Goal: Communication & Community: Answer question/provide support

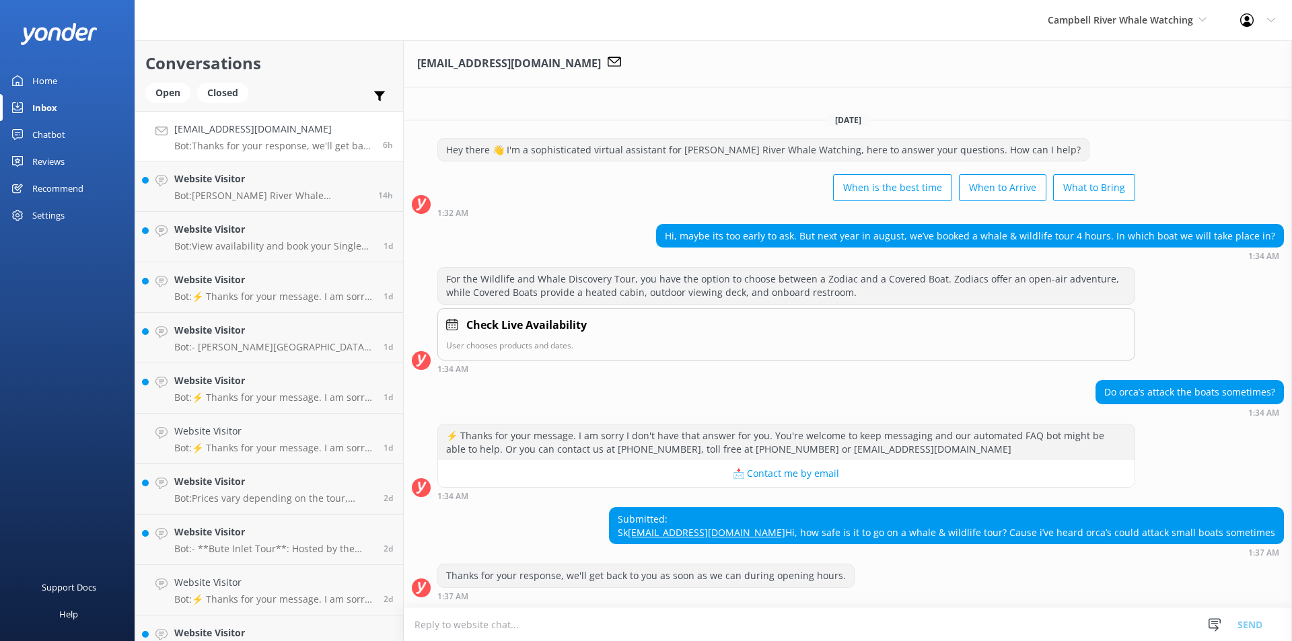
scroll to position [11, 0]
click at [226, 188] on div "Website Visitor Bot: [PERSON_NAME] River Whale Watching is located at [GEOGRAPH…" at bounding box center [271, 187] width 194 height 30
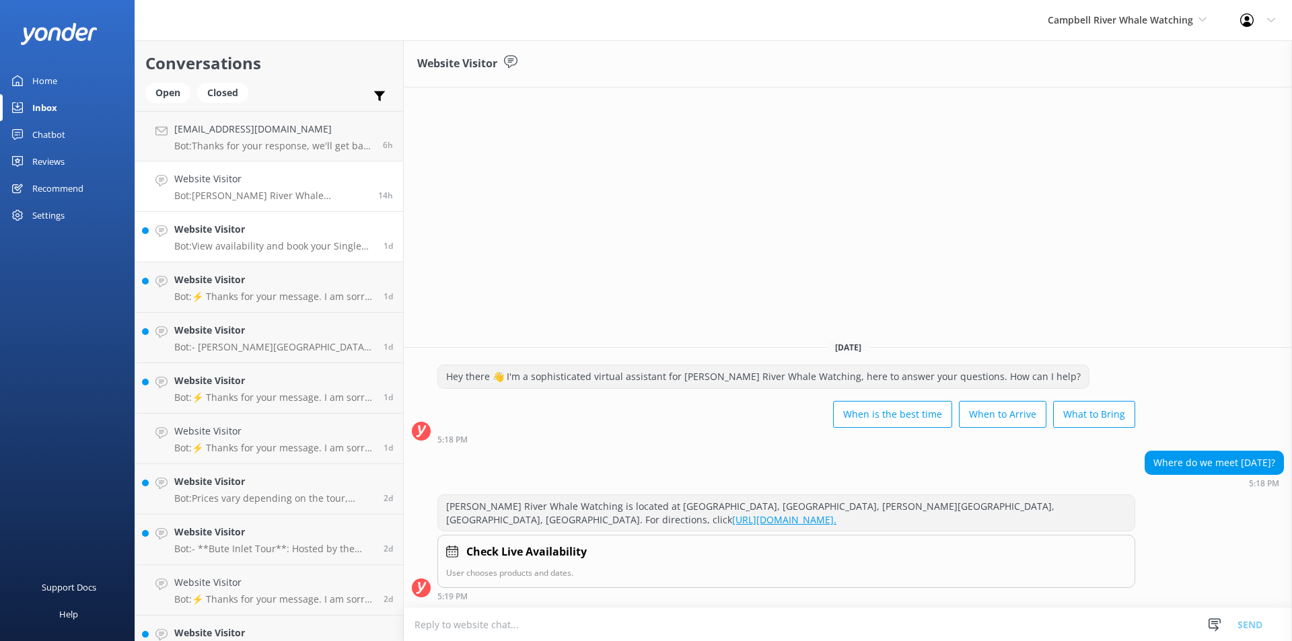
click at [235, 254] on link "Website Visitor Bot: View availability and book your Single Day Whale Watch and…" at bounding box center [269, 237] width 268 height 50
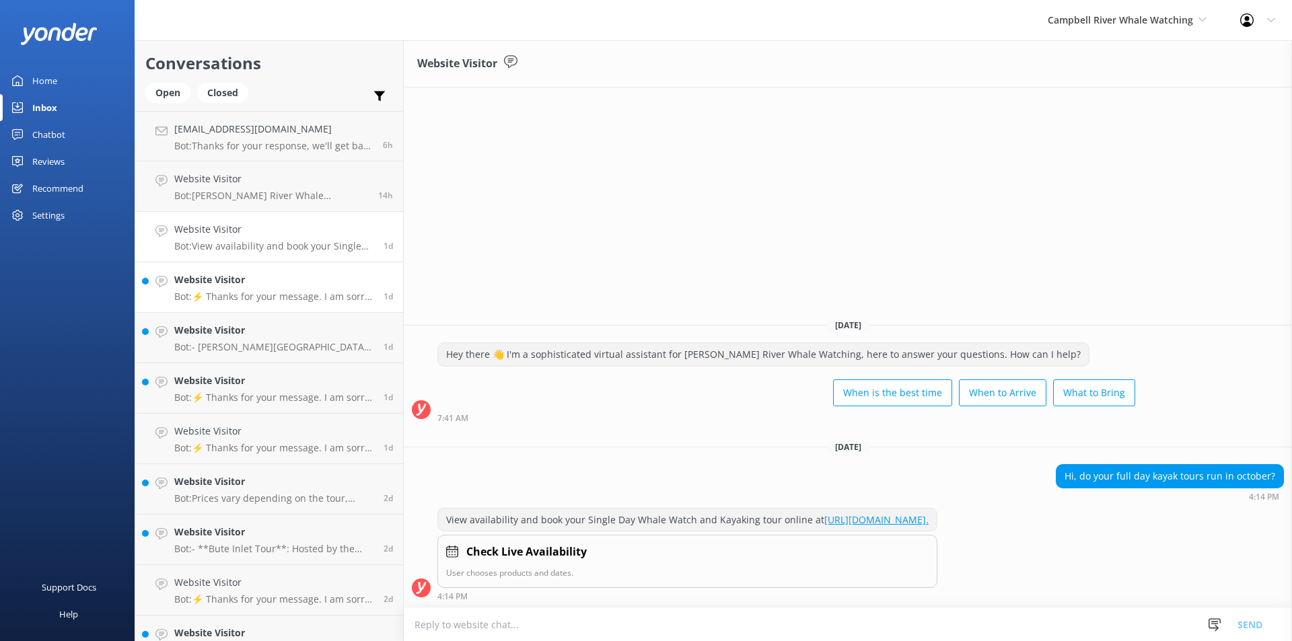
click at [250, 288] on div "Website Visitor Bot: ⚡ Thanks for your message. I am sorry I don't have that an…" at bounding box center [273, 287] width 199 height 30
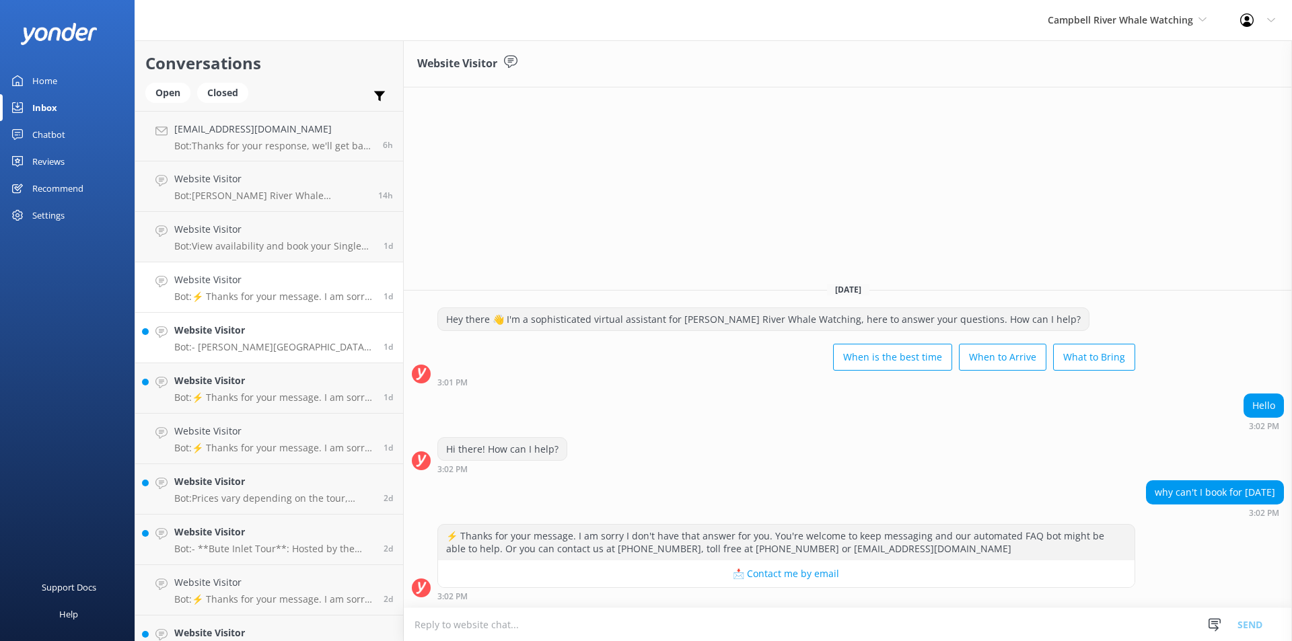
click at [244, 361] on link "Website Visitor Bot: - [PERSON_NAME][GEOGRAPHIC_DATA] is accessible by car or b…" at bounding box center [269, 338] width 268 height 50
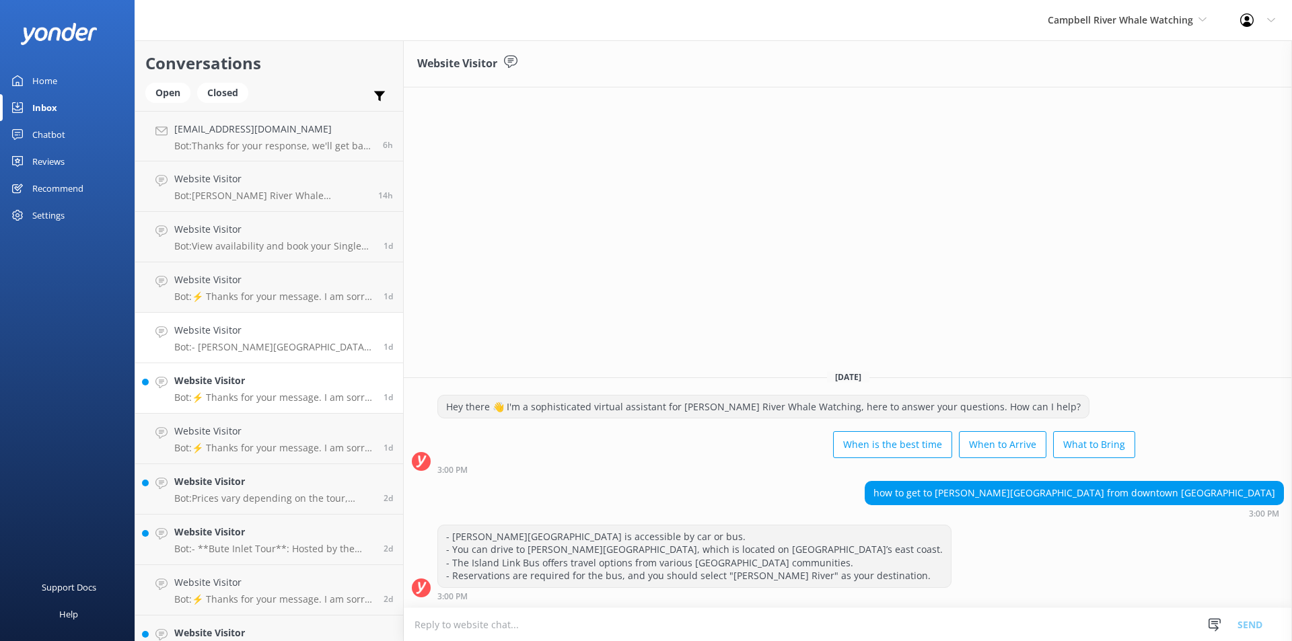
click at [250, 392] on p "Bot: ⚡ Thanks for your message. I am sorry I don't have that answer for you. Yo…" at bounding box center [273, 398] width 199 height 12
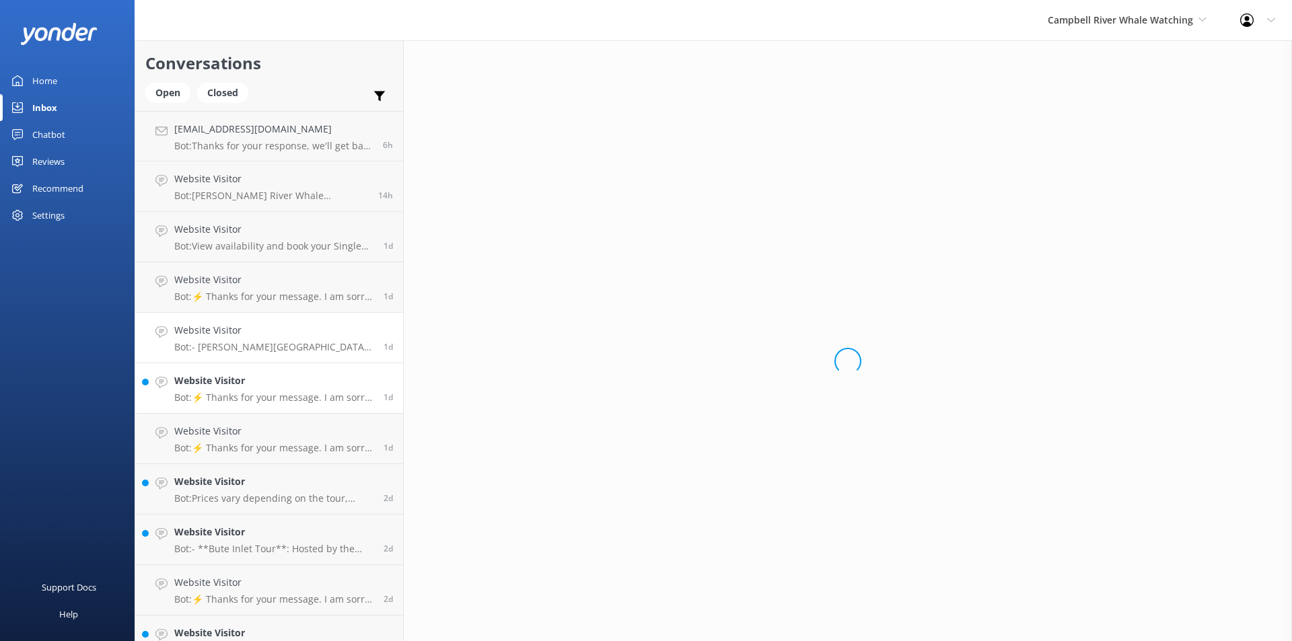
click at [235, 340] on div "Website Visitor Bot: - [PERSON_NAME][GEOGRAPHIC_DATA] is accessible by car or b…" at bounding box center [273, 338] width 199 height 30
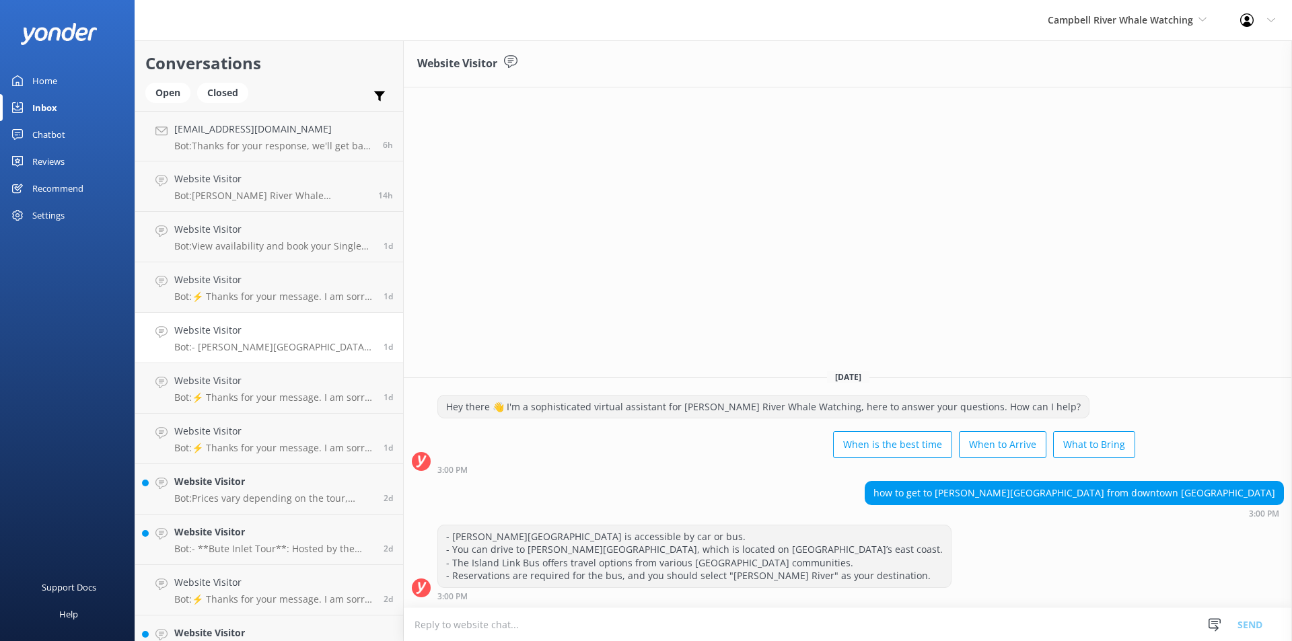
click at [240, 343] on p "Bot: - [PERSON_NAME][GEOGRAPHIC_DATA] is accessible by car or bus. - You can dr…" at bounding box center [273, 347] width 199 height 12
click at [220, 503] on p "Bot: Prices vary depending on the tour, season, group size, and fare type. For …" at bounding box center [273, 498] width 199 height 12
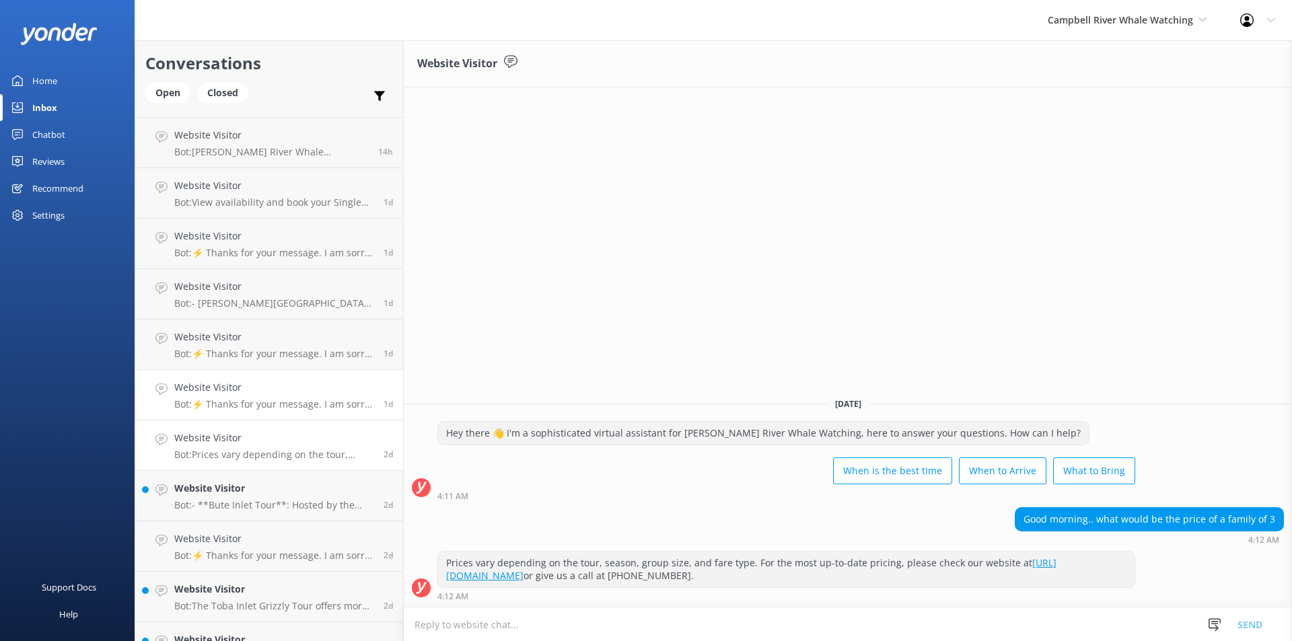
scroll to position [67, 0]
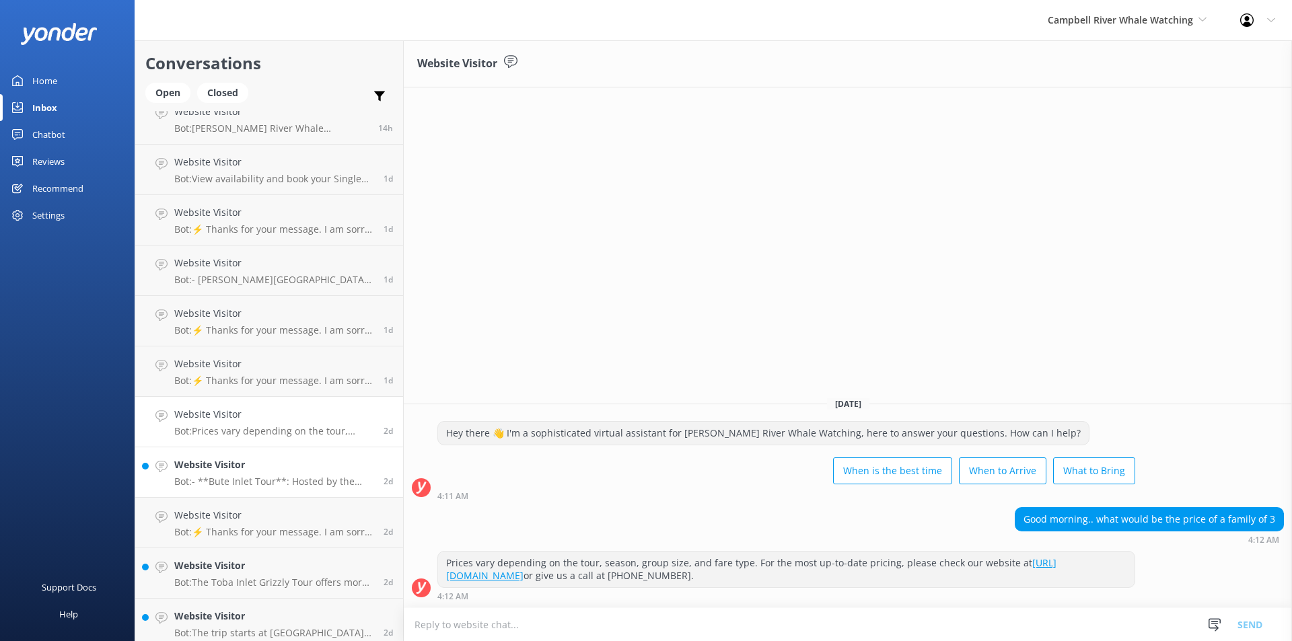
click at [241, 485] on p "Bot: - **Bute Inlet Tour**: Hosted by the Homalco First Nation, this tour takes…" at bounding box center [273, 482] width 199 height 12
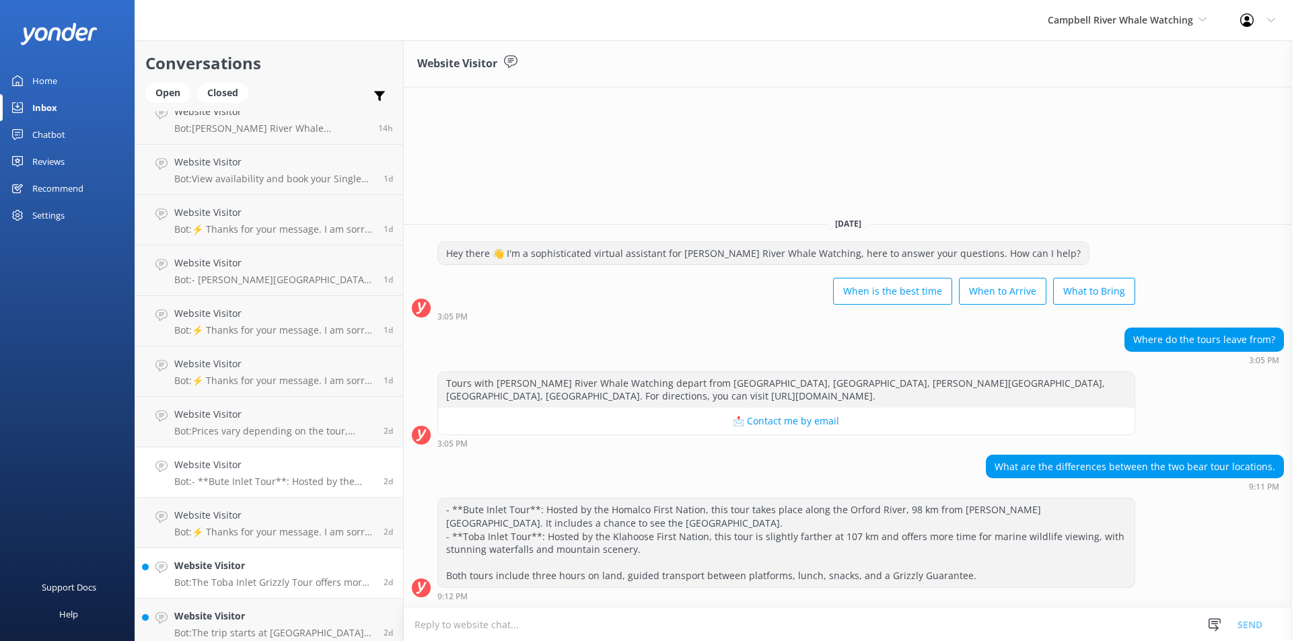
click at [230, 580] on p "Bot: The Toba Inlet Grizzly Tour offers more time for marine wildlife viewing, …" at bounding box center [273, 583] width 199 height 12
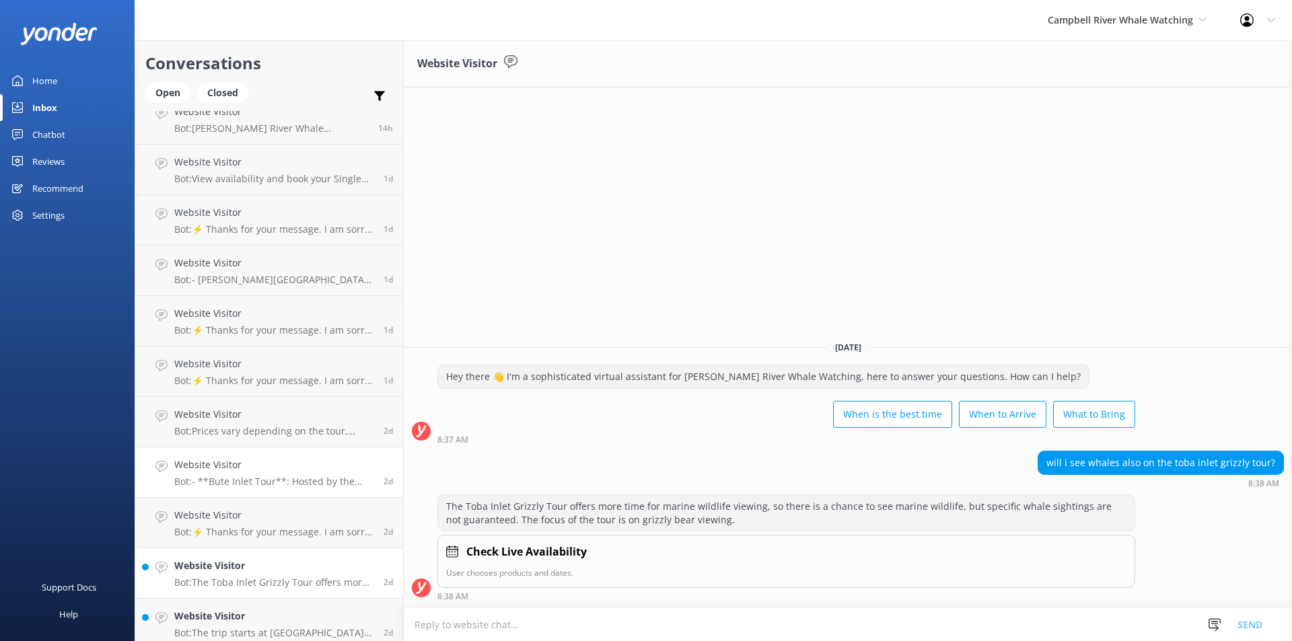
scroll to position [202, 0]
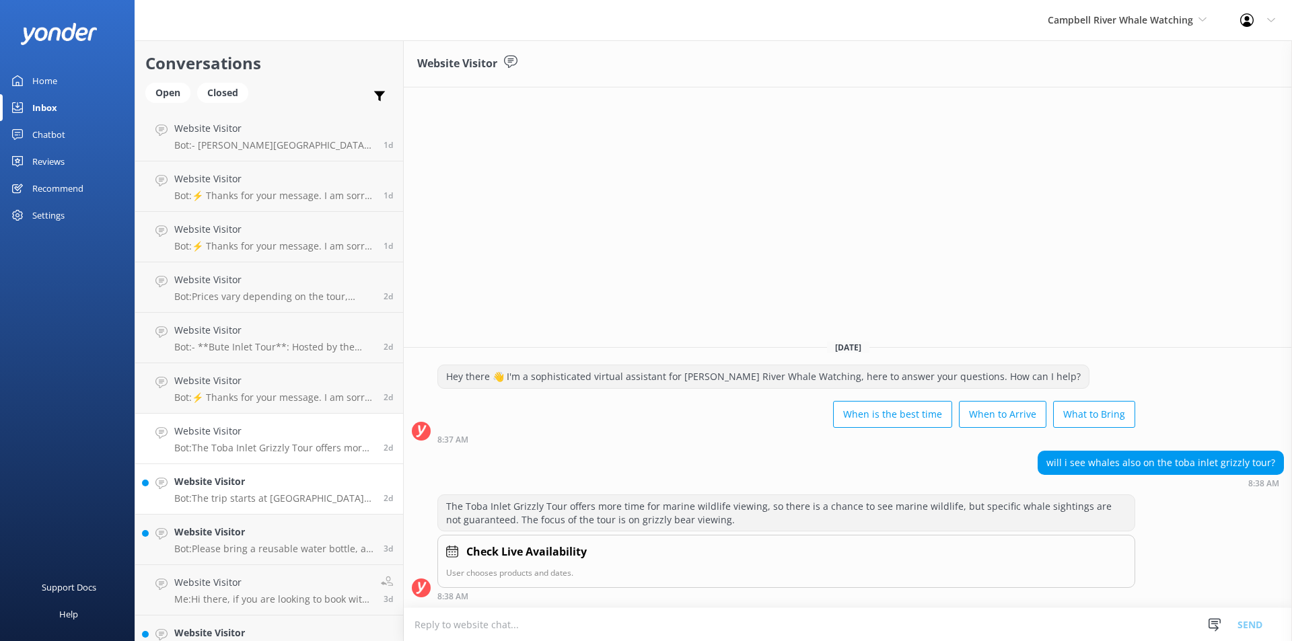
click at [251, 501] on p "Bot: The trip starts at [GEOGRAPHIC_DATA], [GEOGRAPHIC_DATA], [PERSON_NAME][GEO…" at bounding box center [273, 498] width 199 height 12
